Goal: Task Accomplishment & Management: Manage account settings

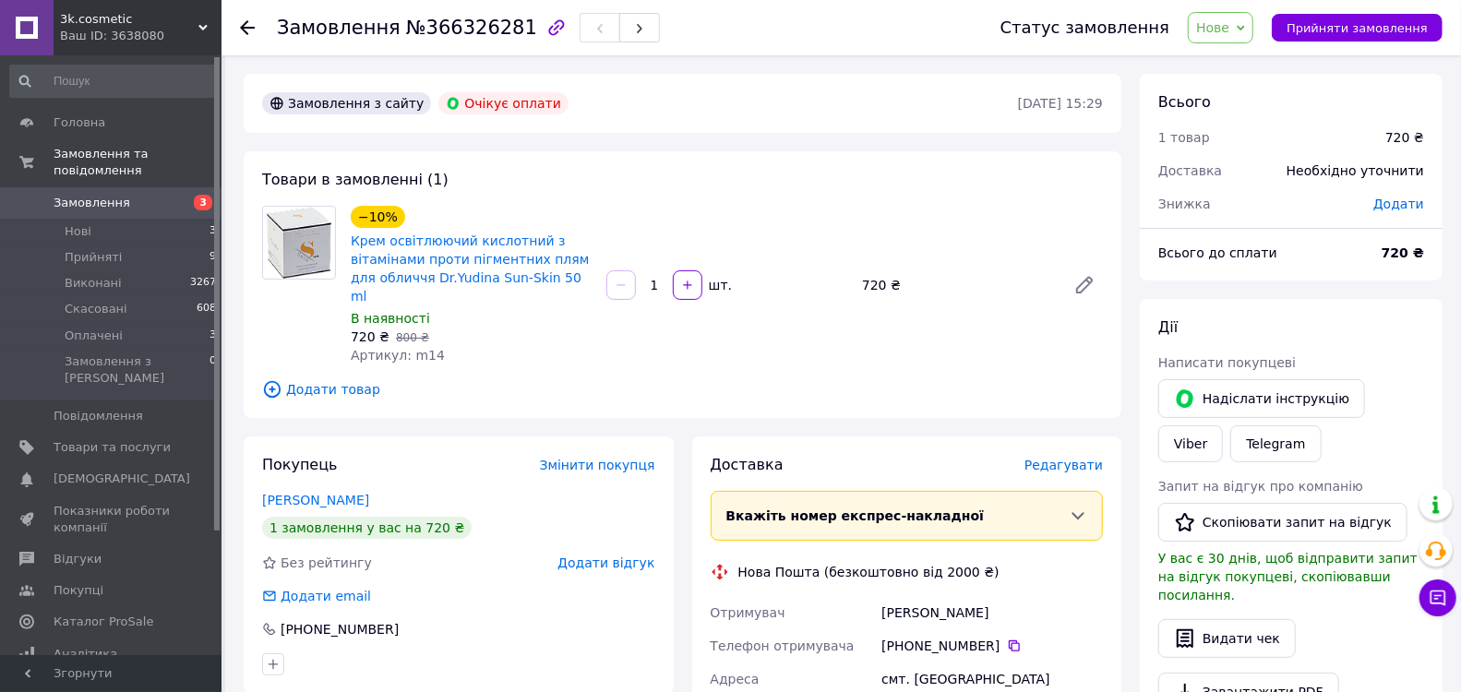
click at [247, 34] on icon at bounding box center [247, 27] width 15 height 15
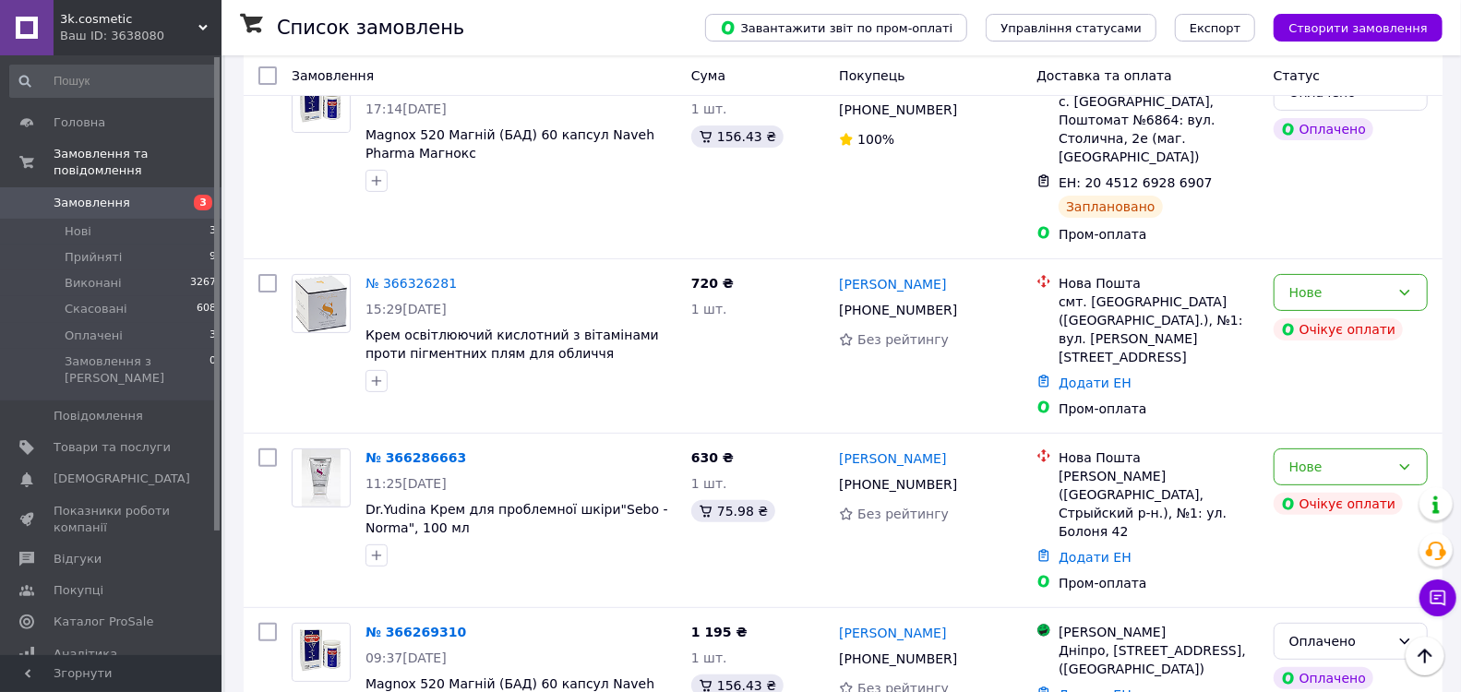
scroll to position [205, 0]
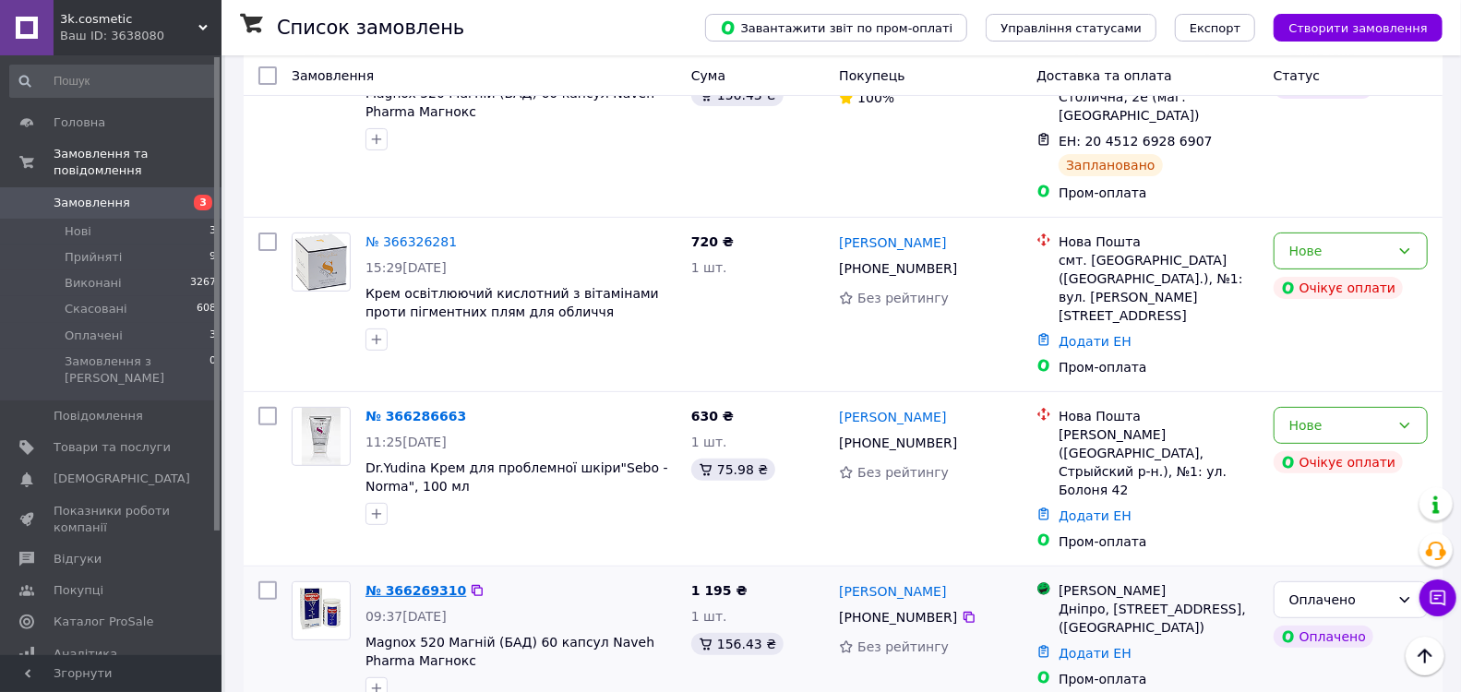
click at [411, 583] on link "№ 366269310" at bounding box center [415, 590] width 101 height 15
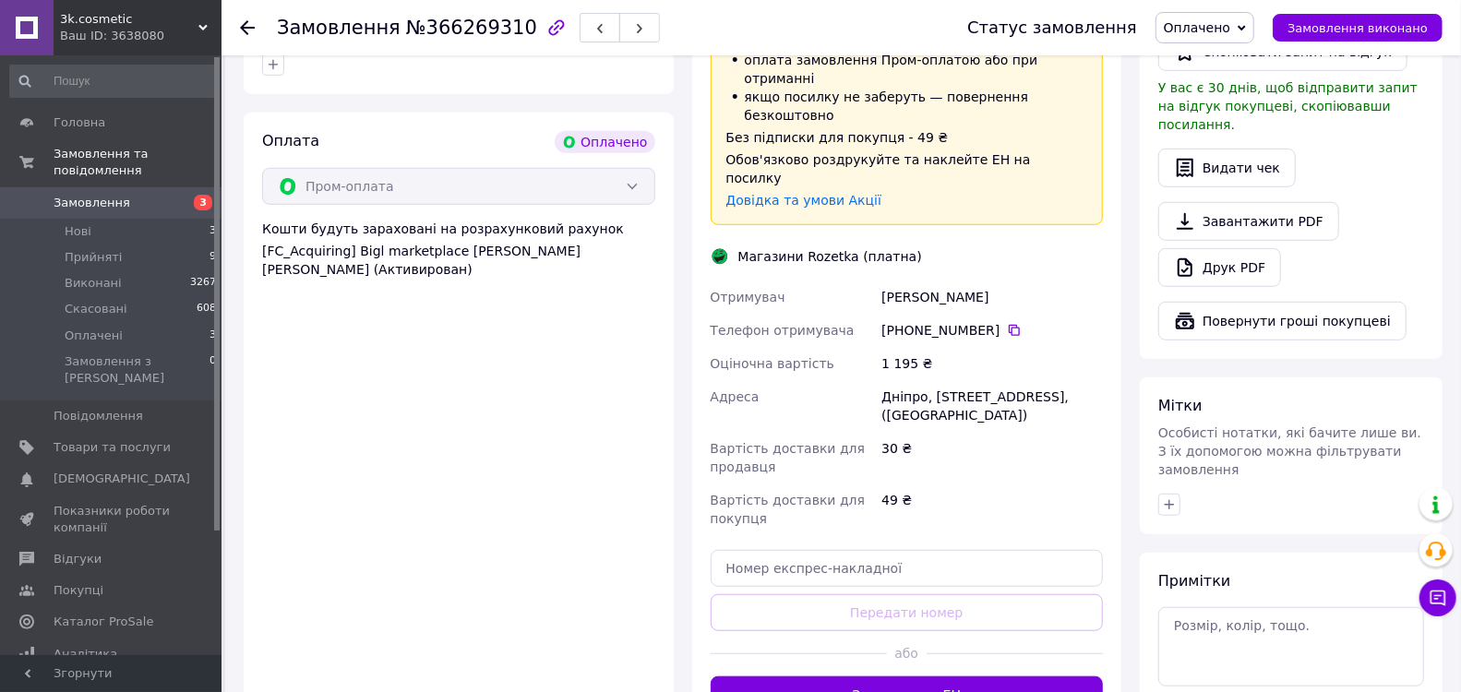
scroll to position [615, 0]
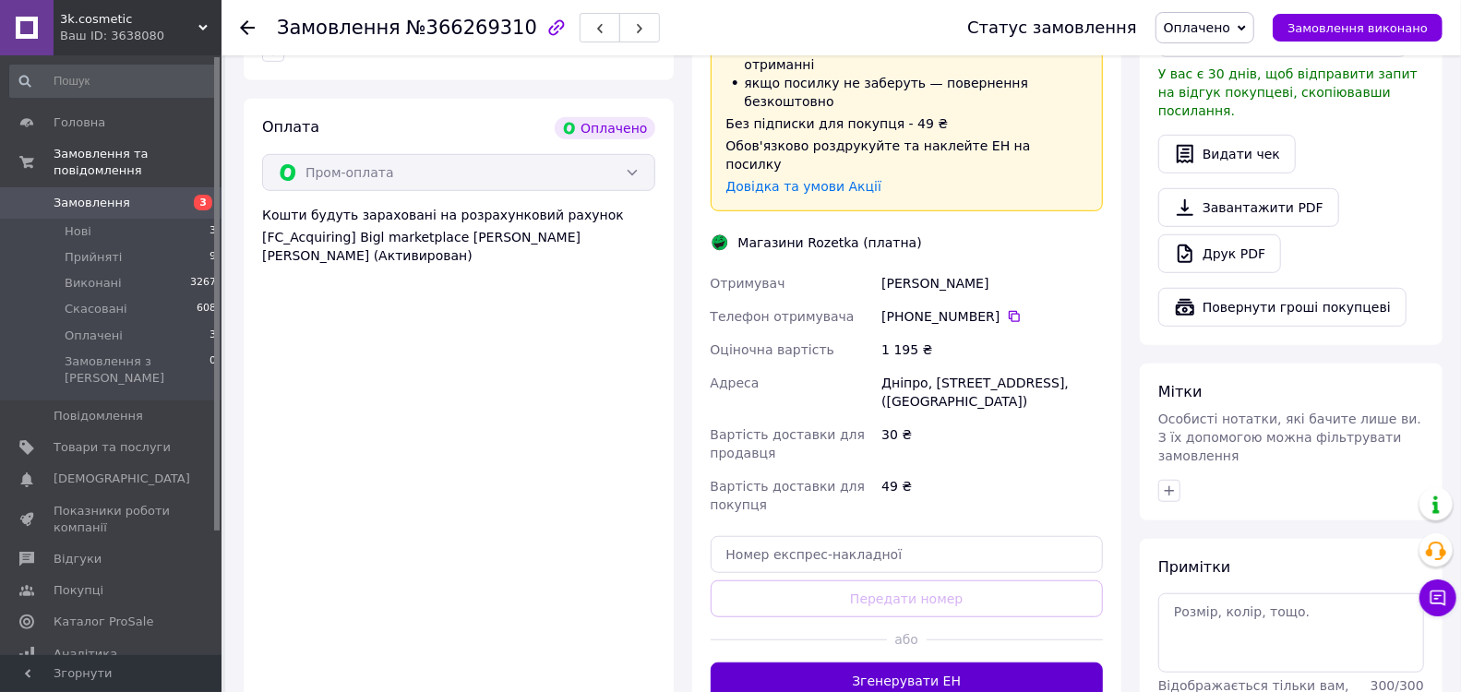
click at [816, 663] on button "Згенерувати ЕН" at bounding box center [907, 681] width 393 height 37
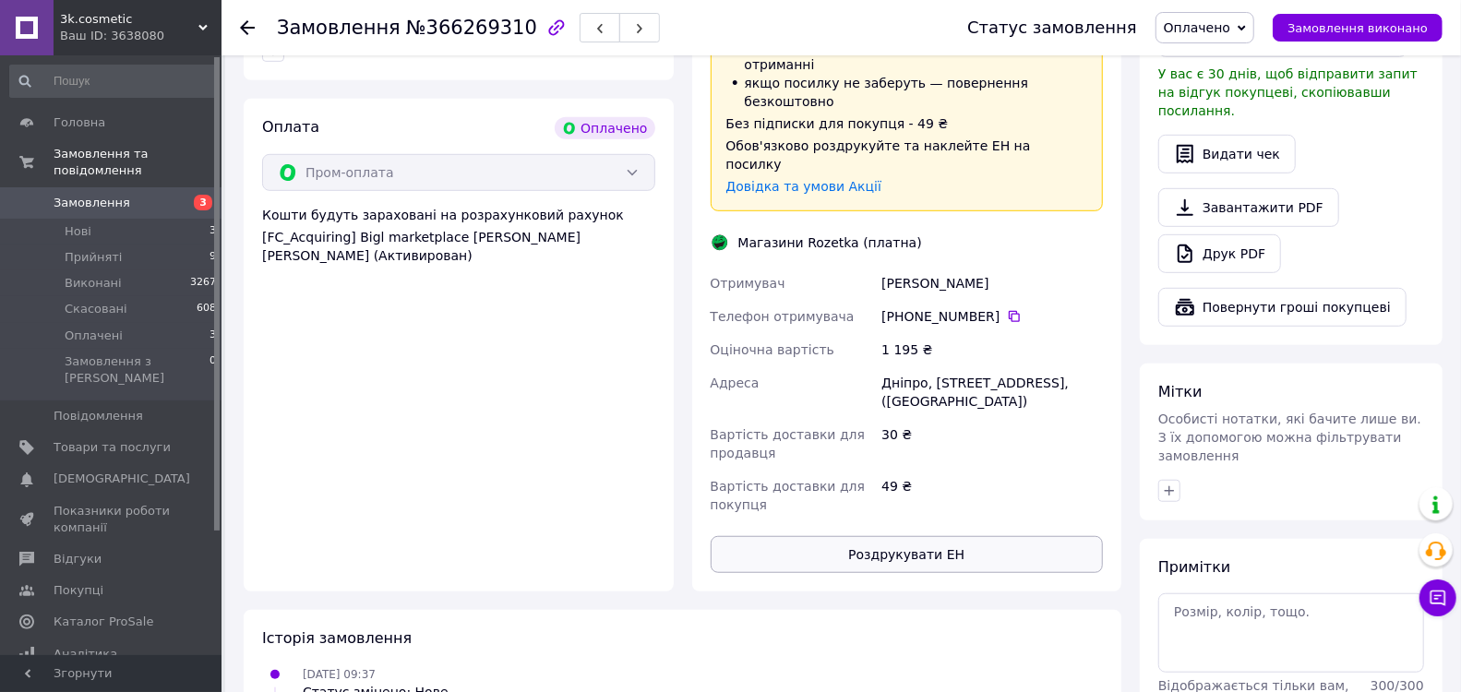
click at [916, 536] on button "Роздрукувати ЕН" at bounding box center [907, 554] width 393 height 37
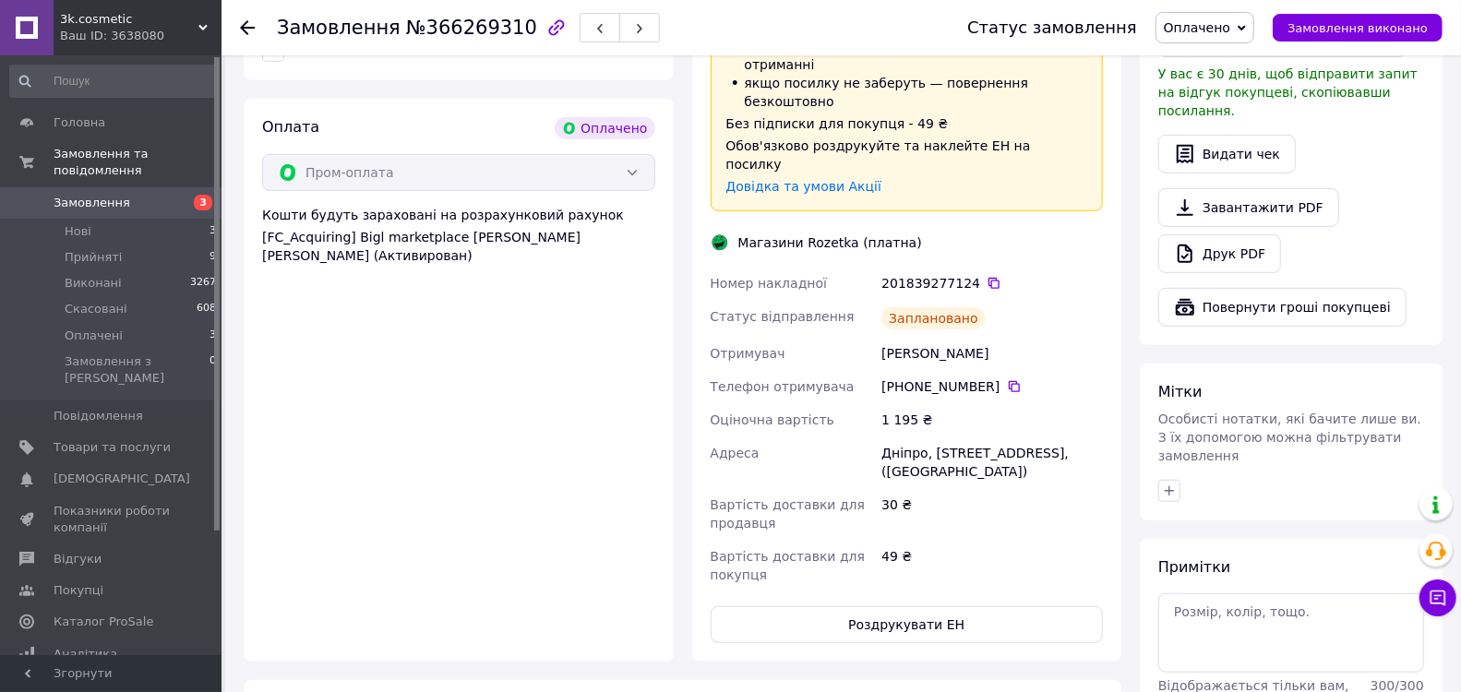
click at [243, 24] on use at bounding box center [247, 27] width 15 height 15
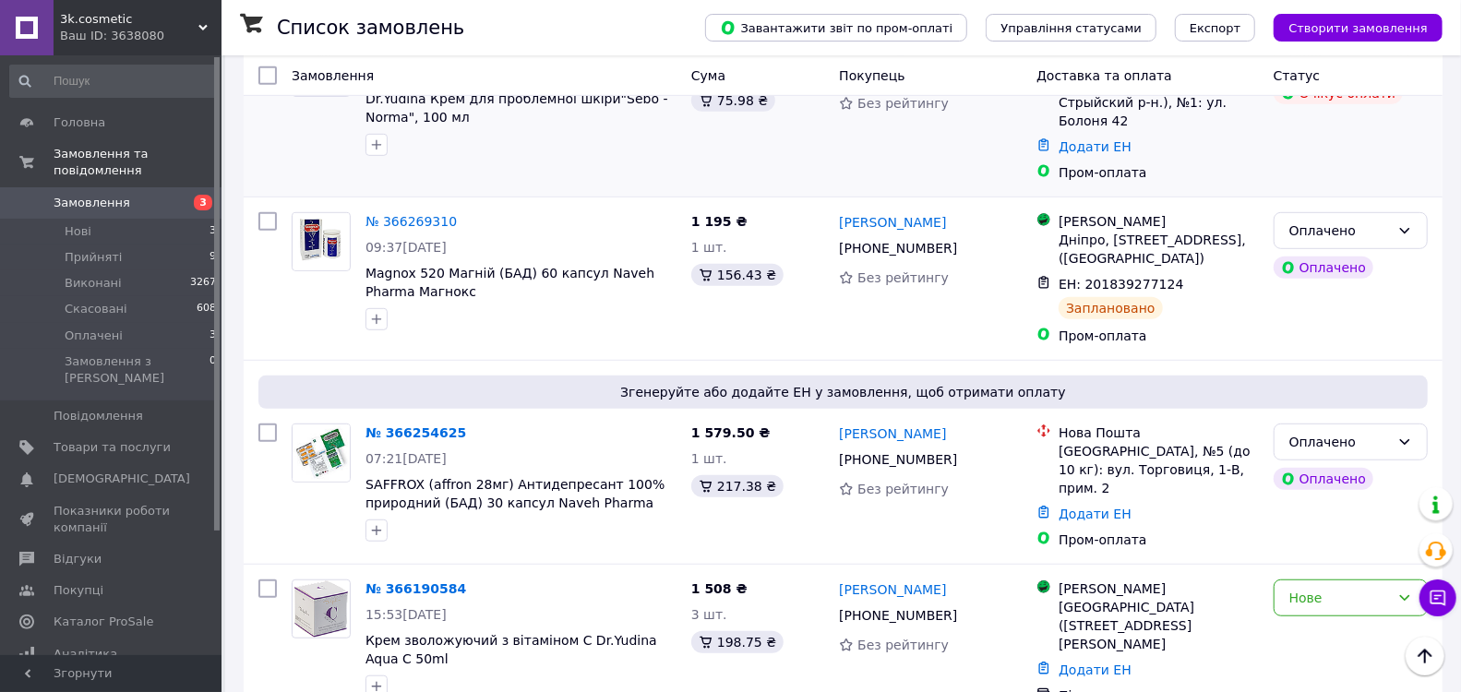
scroll to position [615, 0]
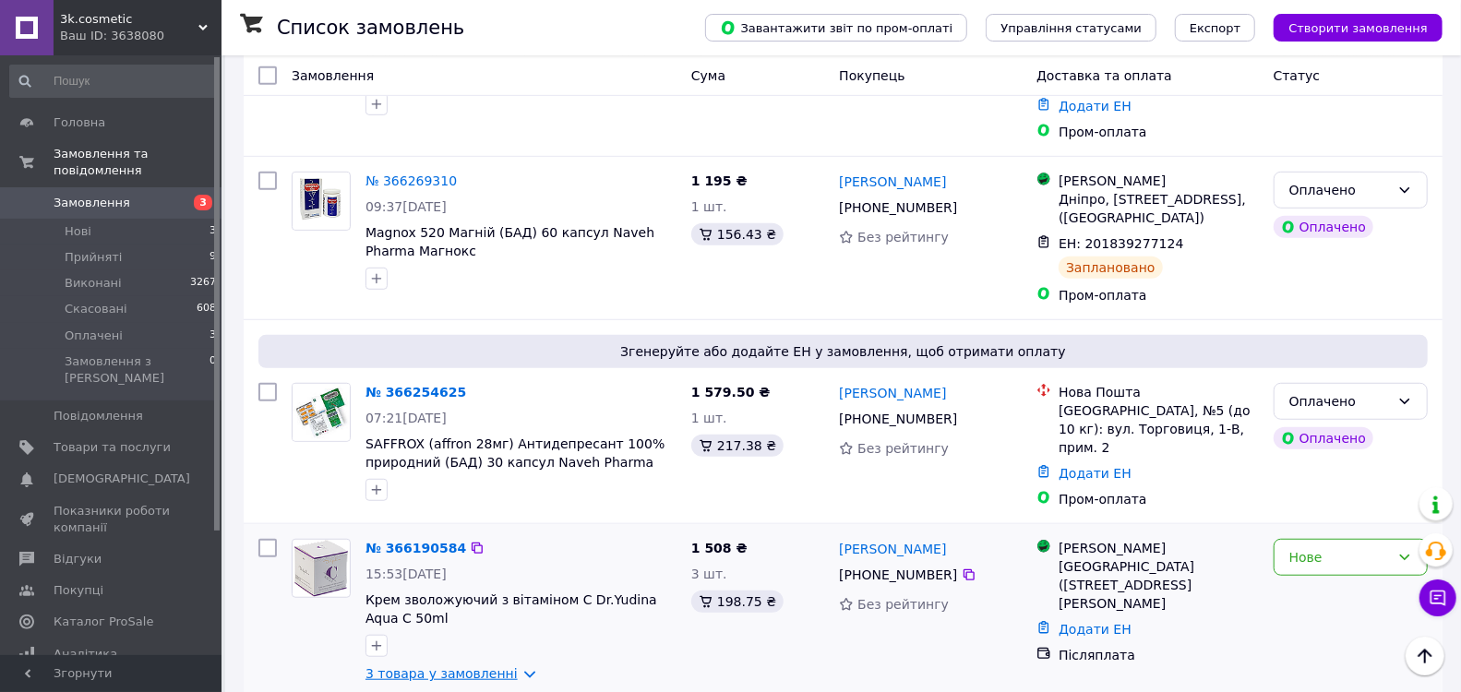
click at [485, 666] on link "3 товара у замовленні" at bounding box center [441, 673] width 152 height 15
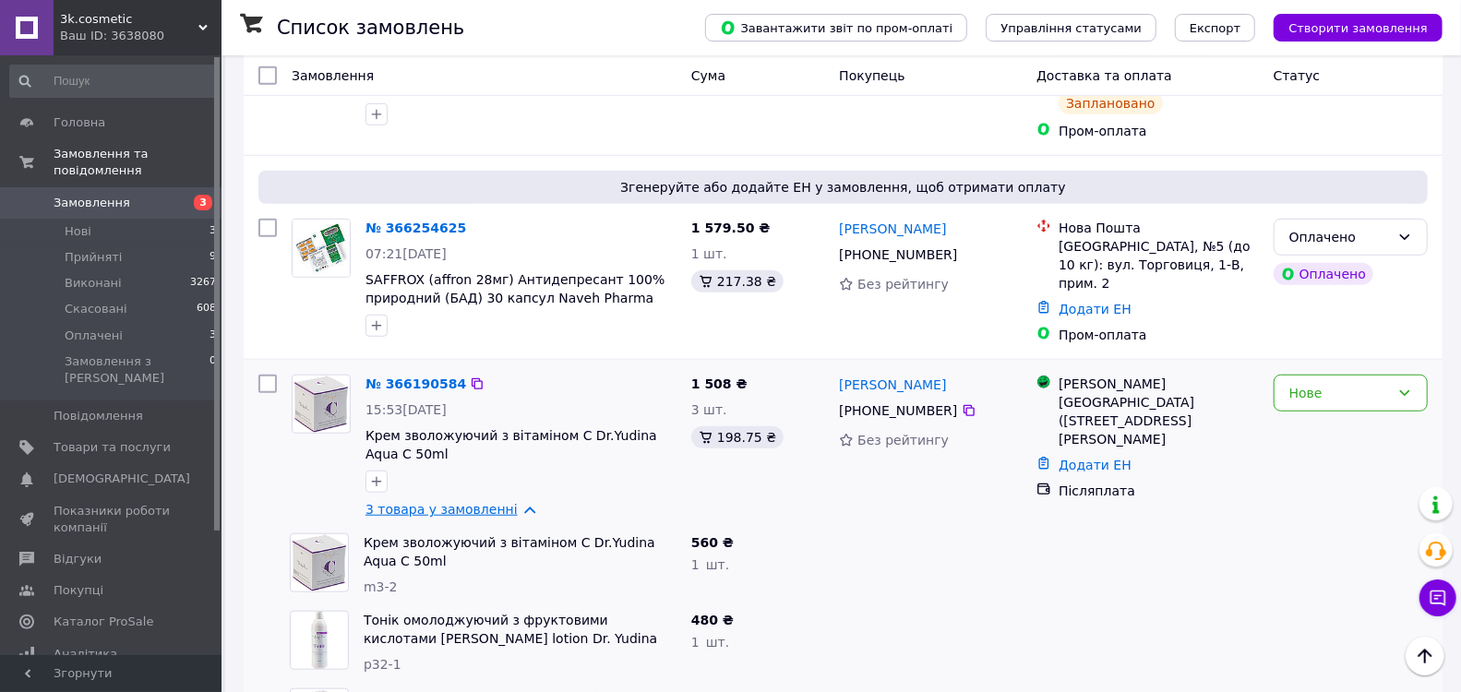
scroll to position [820, 0]
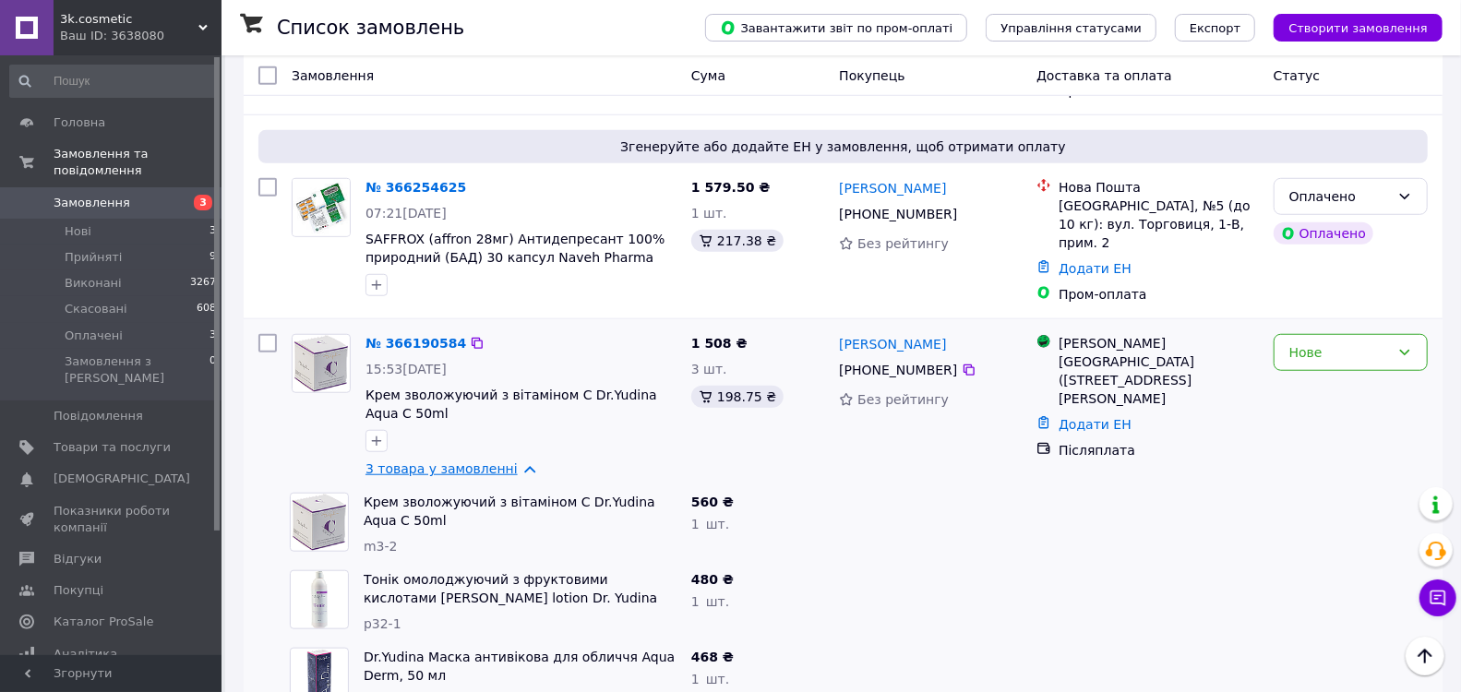
click at [500, 461] on link "3 товара у замовленні" at bounding box center [441, 468] width 152 height 15
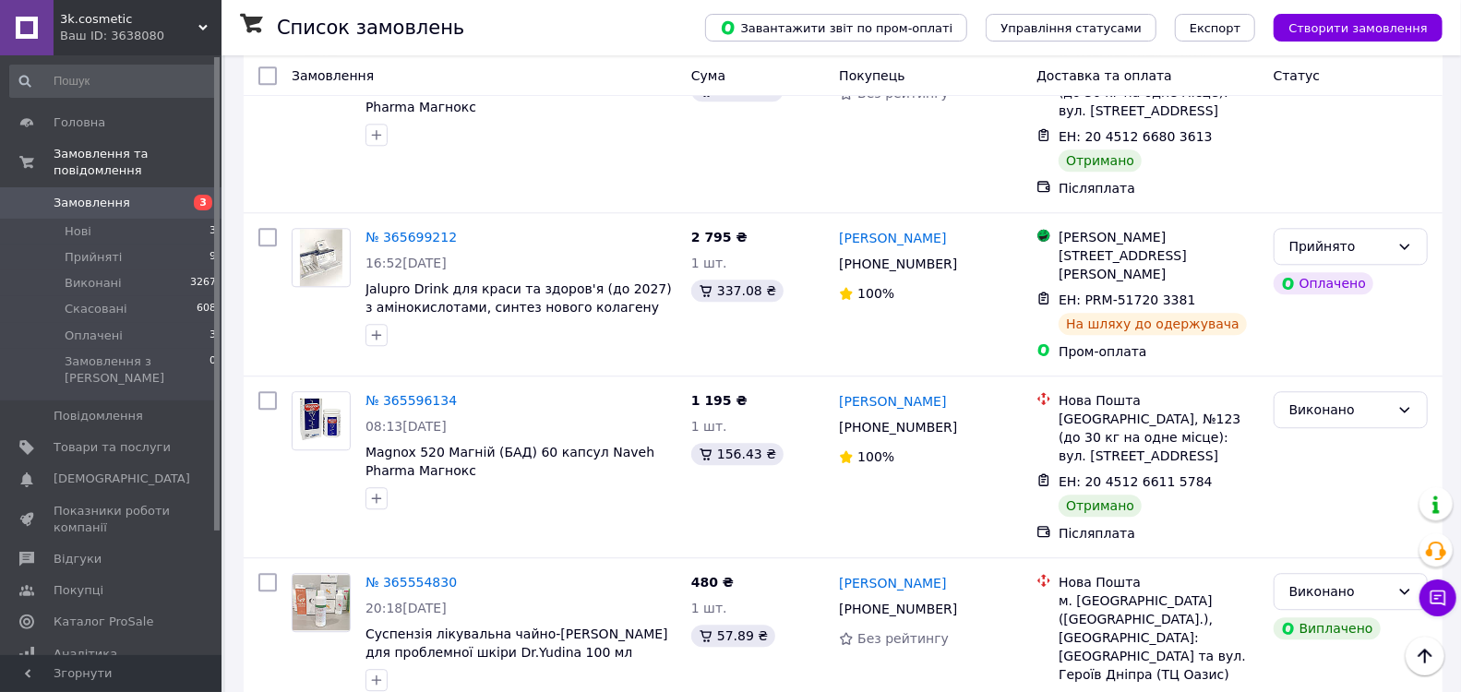
scroll to position [2871, 0]
